Goal: Task Accomplishment & Management: Complete application form

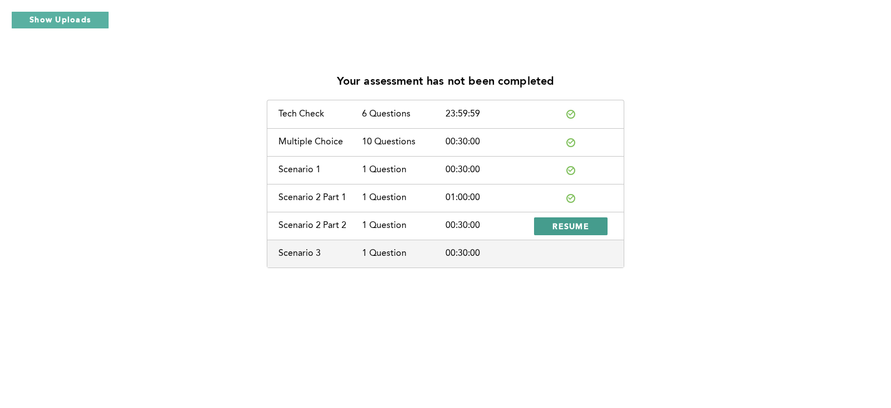
click at [553, 224] on span "RESUME" at bounding box center [570, 226] width 37 height 11
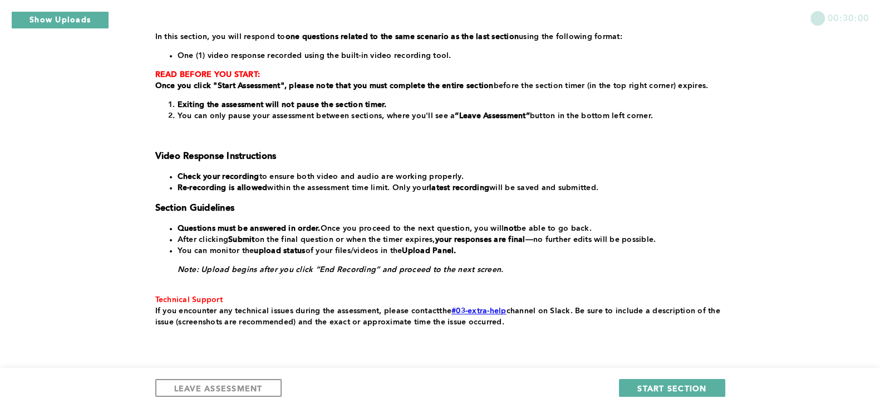
scroll to position [173, 0]
click at [673, 388] on span "START SECTION" at bounding box center [672, 388] width 69 height 11
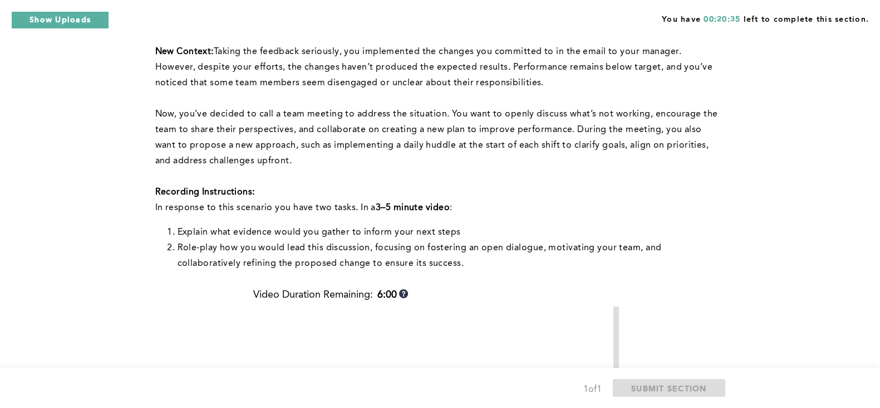
scroll to position [237, 0]
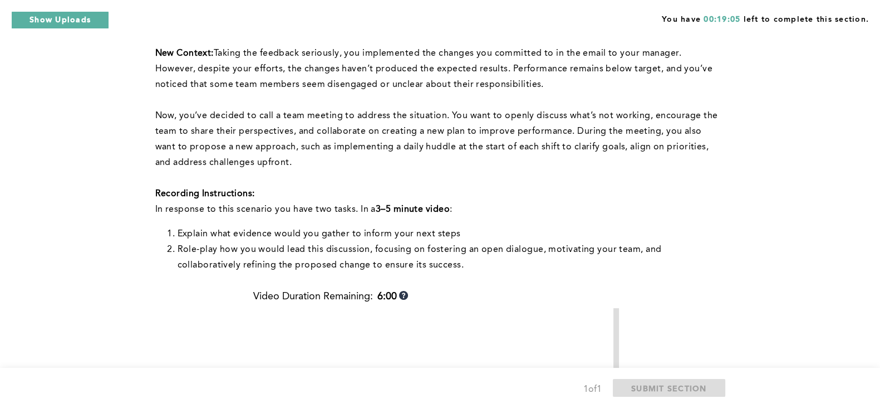
click at [574, 204] on p "In response to this scenario you have two tasks. In a 3–5 minute video :" at bounding box center [438, 210] width 566 height 16
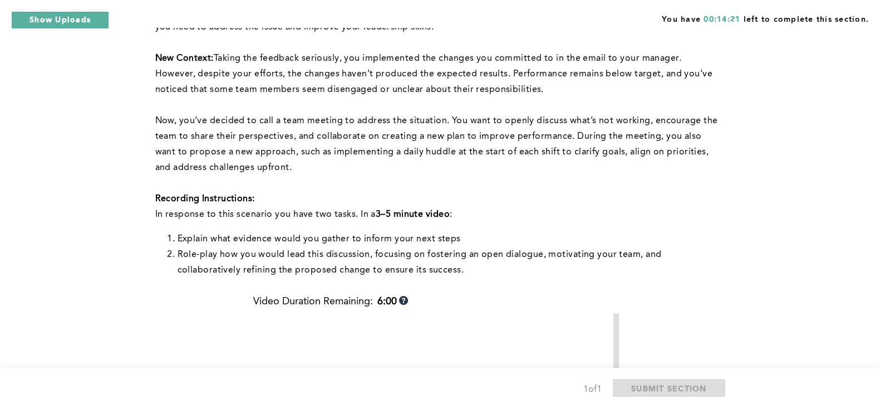
scroll to position [233, 0]
drag, startPoint x: 730, startPoint y: 186, endPoint x: 768, endPoint y: 176, distance: 39.2
click at [768, 176] on div "You have 00:14:12 left to complete this section. Q1 This question is related to…" at bounding box center [440, 252] width 880 height 971
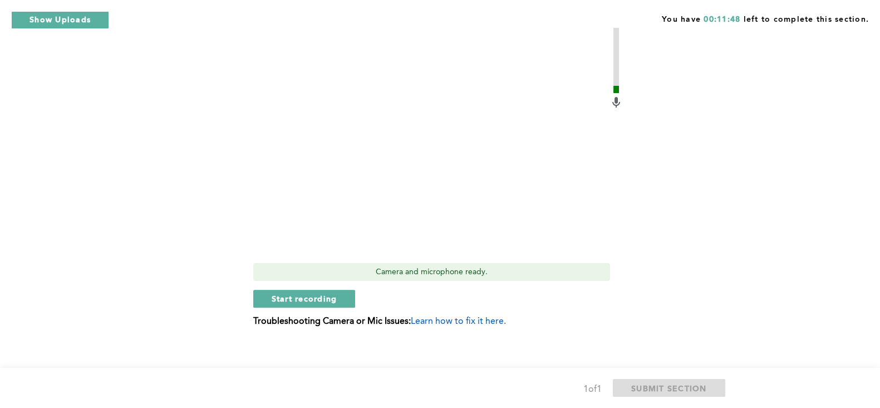
scroll to position [559, 0]
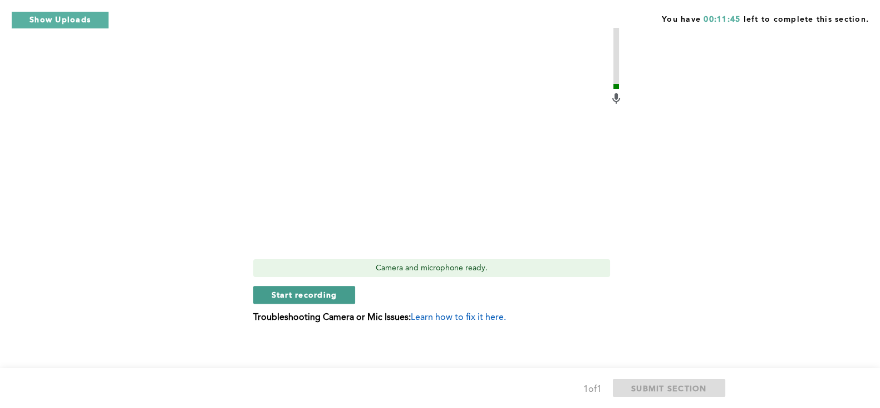
click at [308, 293] on span "Start recording" at bounding box center [305, 294] width 66 height 11
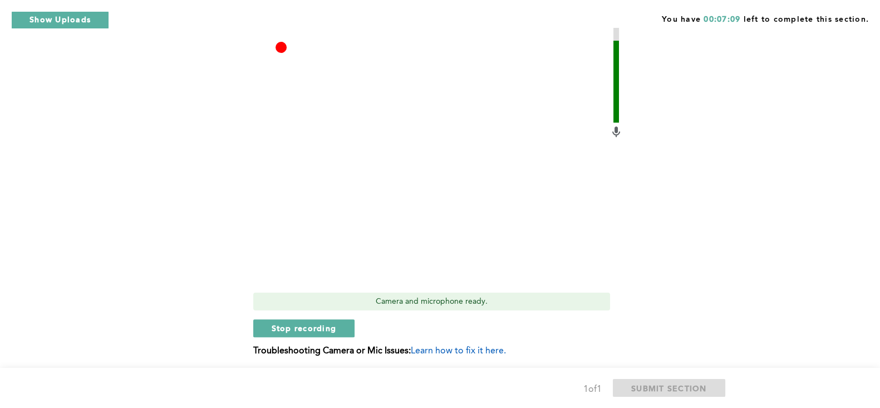
scroll to position [531, 0]
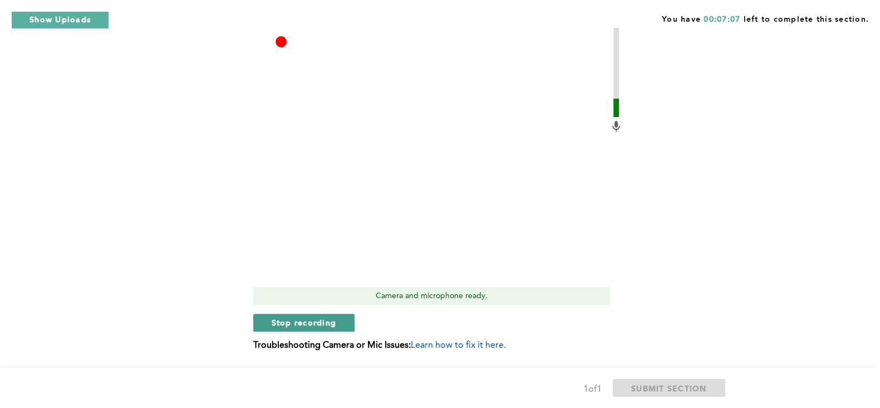
click at [301, 319] on span "Stop recording" at bounding box center [304, 322] width 65 height 11
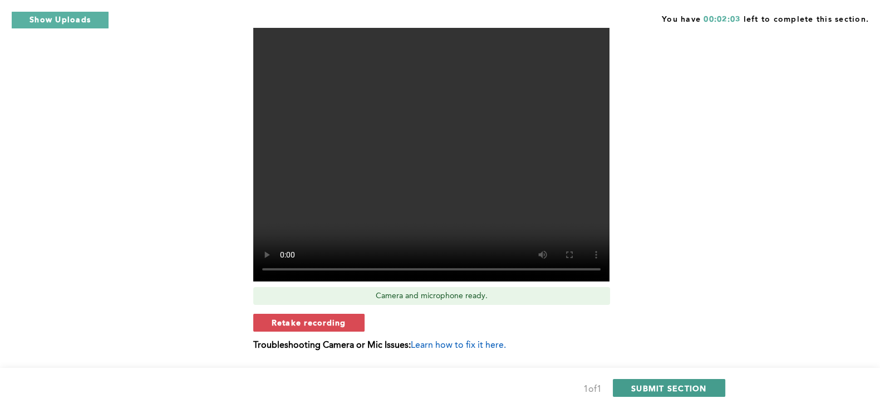
click at [645, 388] on span "SUBMIT SECTION" at bounding box center [669, 388] width 76 height 11
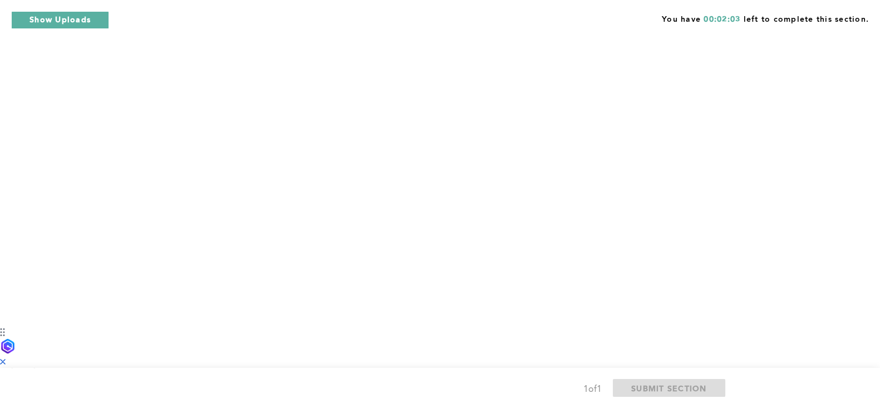
scroll to position [0, 0]
